Goal: Task Accomplishment & Management: Manage account settings

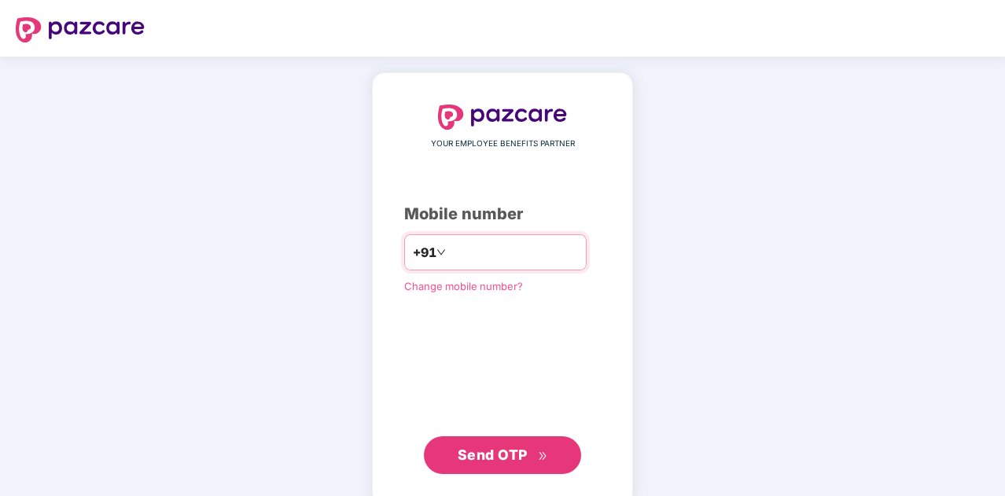
click at [456, 235] on div "+91" at bounding box center [495, 252] width 183 height 36
click at [461, 249] on input "number" at bounding box center [513, 252] width 129 height 25
click at [450, 254] on input "**********" at bounding box center [513, 252] width 129 height 25
type input "**********"
click at [495, 459] on span "Send OTP" at bounding box center [493, 455] width 70 height 17
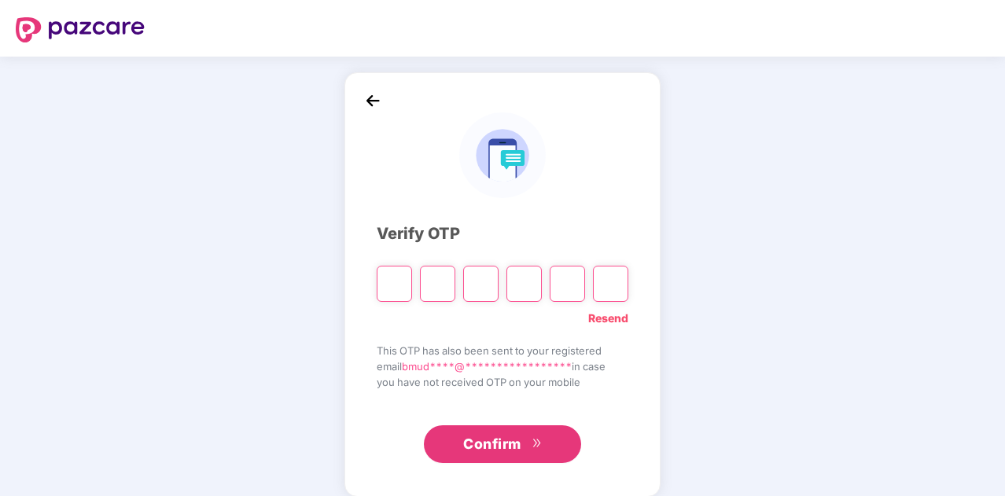
type input "*"
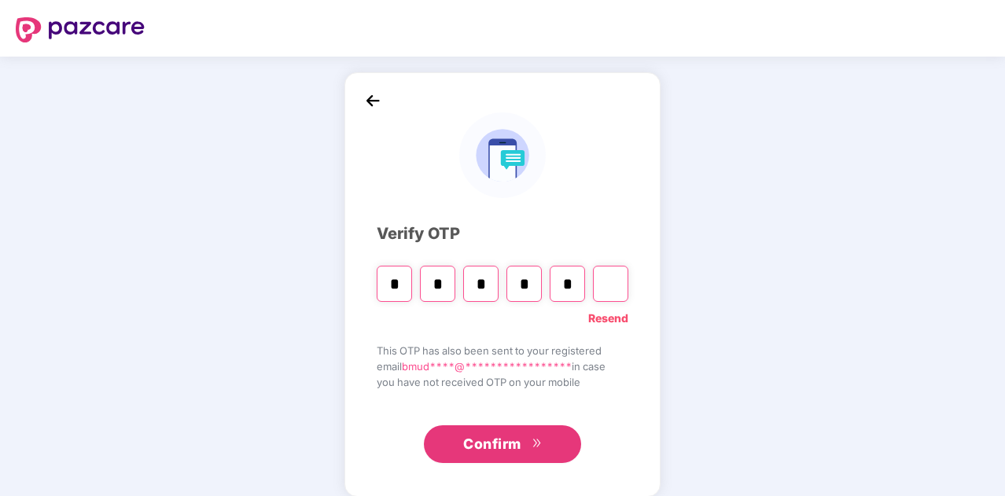
type input "*"
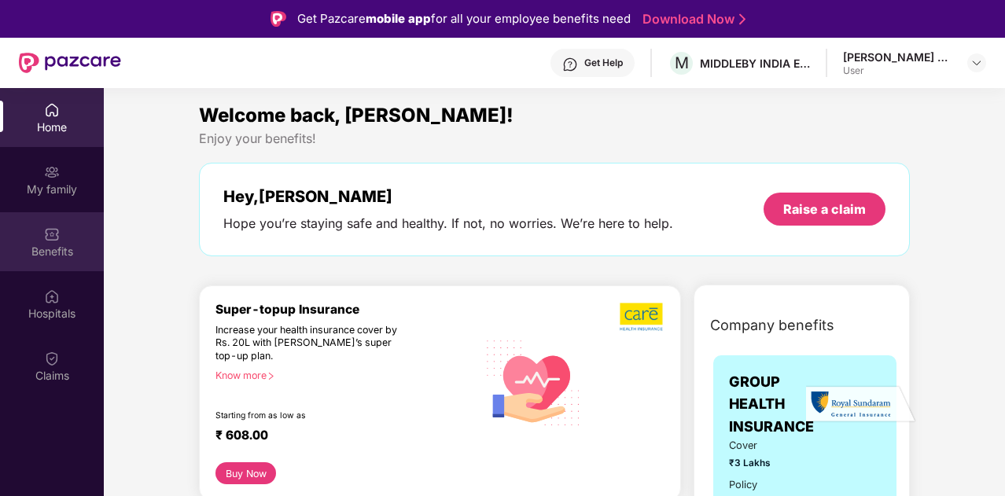
click at [57, 244] on div "Benefits" at bounding box center [52, 252] width 104 height 16
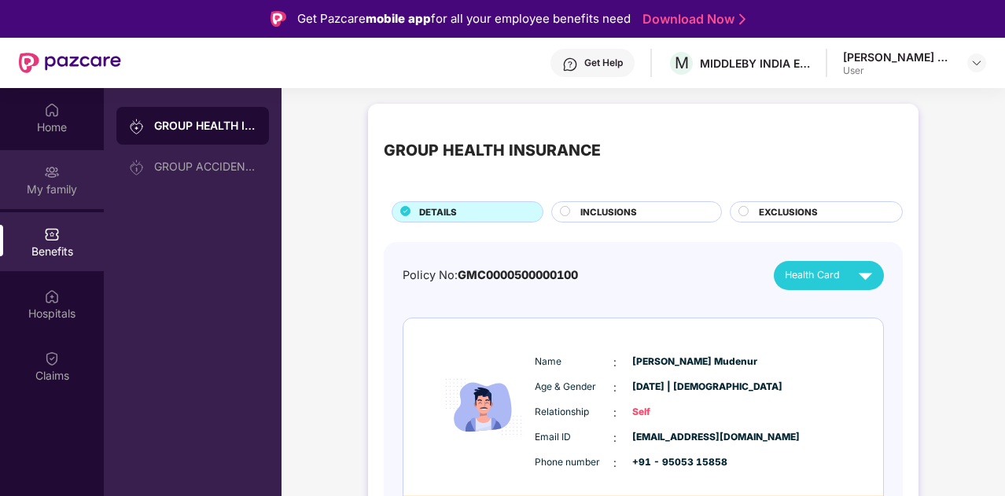
click at [61, 174] on div "My family" at bounding box center [52, 179] width 104 height 59
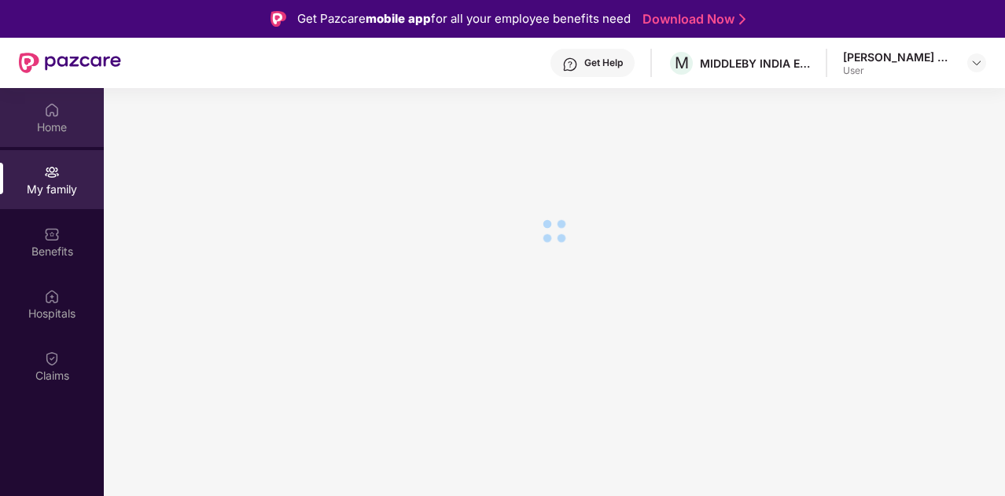
click at [54, 127] on div "Home" at bounding box center [52, 128] width 104 height 16
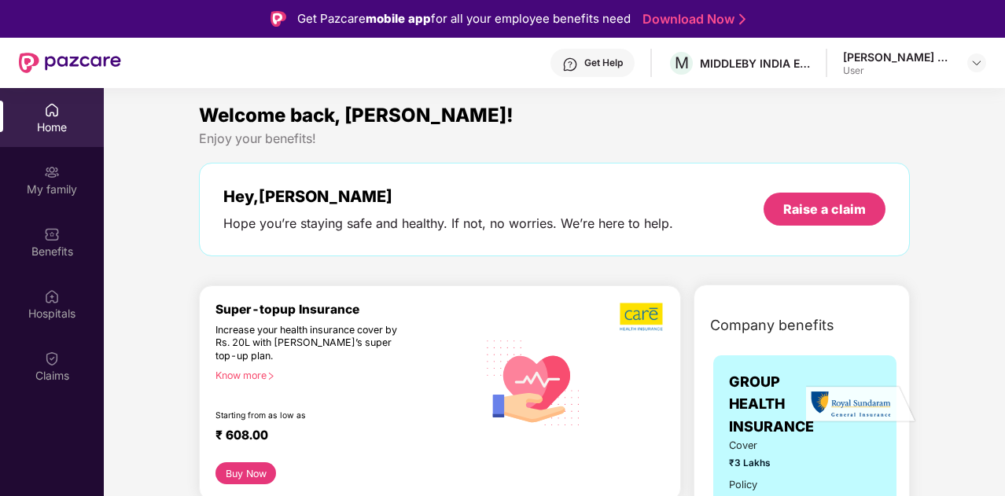
click at [675, 20] on link "Download Now" at bounding box center [692, 19] width 98 height 17
